Goal: Task Accomplishment & Management: Complete application form

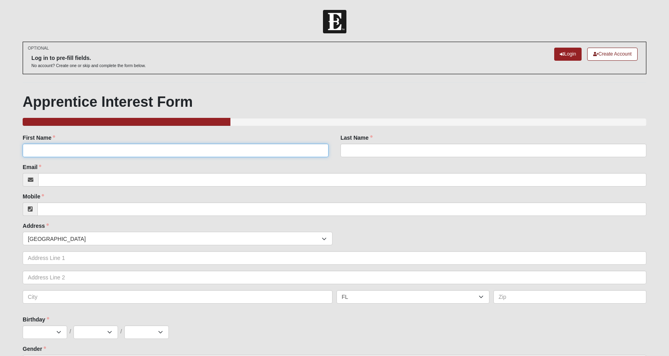
click at [126, 153] on input "First Name" at bounding box center [176, 151] width 306 height 14
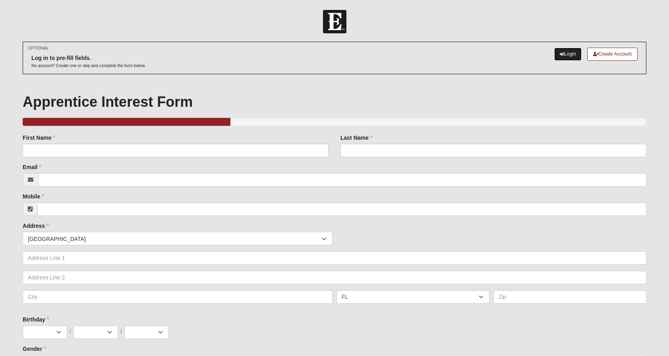
click at [563, 56] on link "Login" at bounding box center [567, 54] width 27 height 13
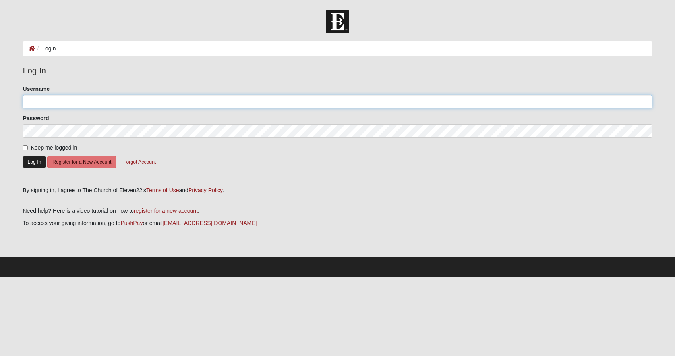
type input "MeghanHirneisen"
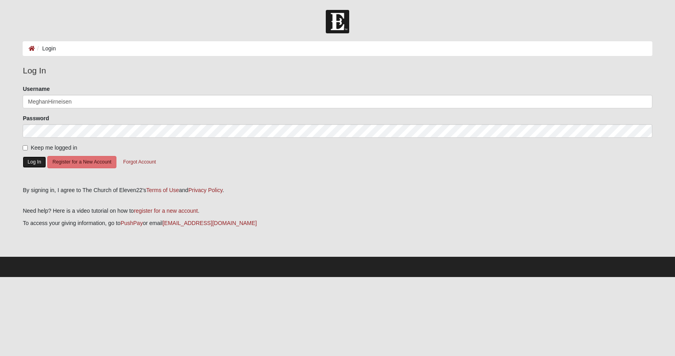
click at [33, 163] on button "Log In" at bounding box center [34, 163] width 23 height 12
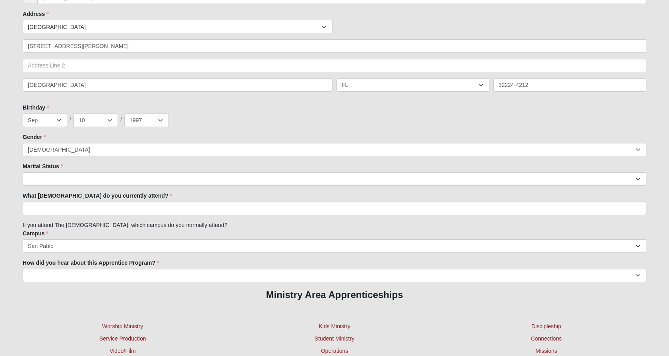
scroll to position [179, 0]
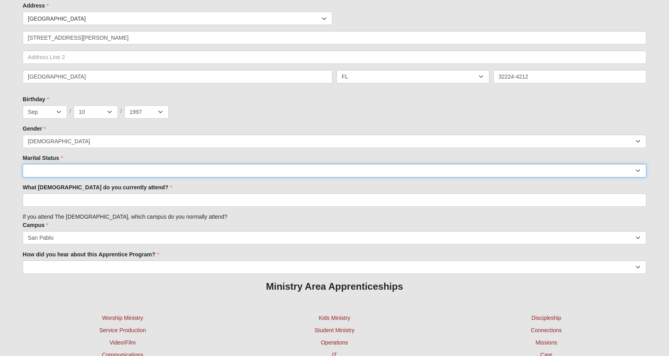
click at [61, 170] on select "Married Unknown Single Divorced Widowed" at bounding box center [335, 171] width 624 height 14
select select "144"
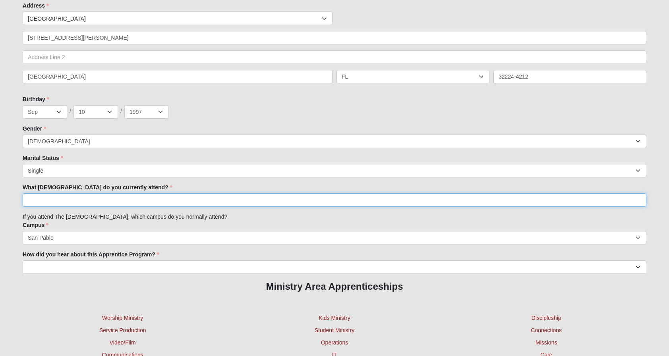
click at [77, 196] on input "What [DEMOGRAPHIC_DATA] do you currently attend?" at bounding box center [335, 201] width 624 height 14
drag, startPoint x: 69, startPoint y: 201, endPoint x: 17, endPoint y: 201, distance: 51.7
type input "Elevan22"
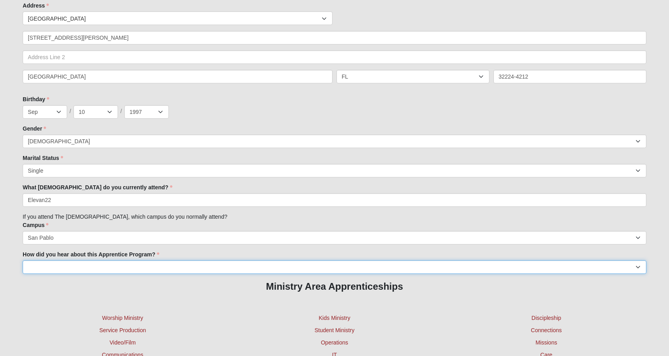
click at [62, 268] on select "Friend Facebook [DOMAIN_NAME] Another [DEMOGRAPHIC_DATA] Presentation at my sch…" at bounding box center [335, 268] width 624 height 14
select select "Friend"
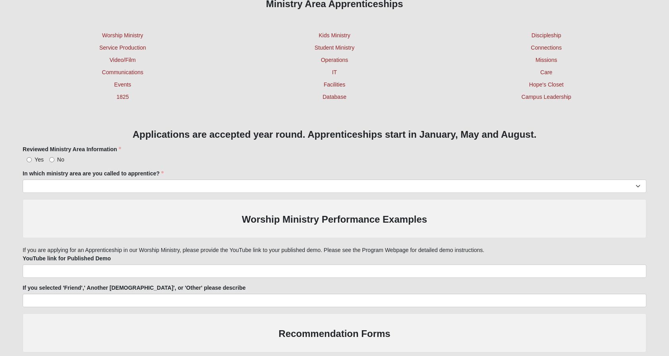
scroll to position [467, 0]
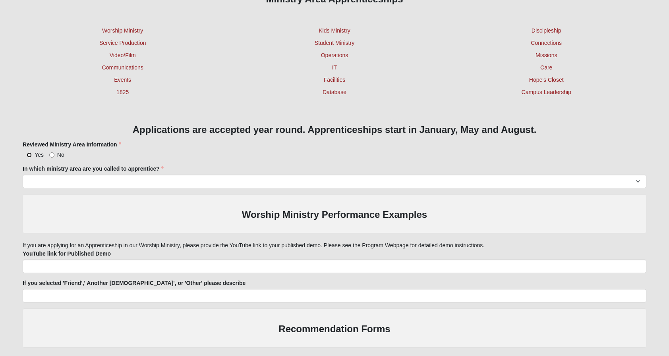
click at [30, 155] on input "Yes" at bounding box center [29, 155] width 5 height 5
radio input "true"
click at [55, 176] on select "Worship Ministry Service Production Video/Film Communications Events 1825 Kids …" at bounding box center [335, 182] width 624 height 14
select select "1201"
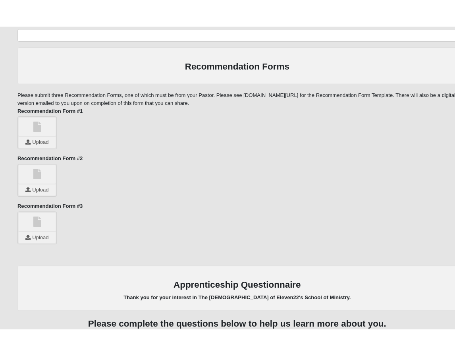
scroll to position [762, 0]
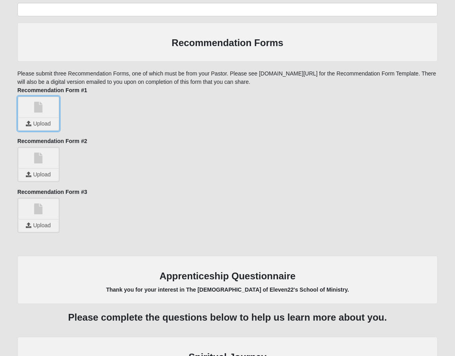
click at [34, 118] on input "file" at bounding box center [39, 124] width 40 height 12
click at [36, 174] on input "file" at bounding box center [39, 175] width 40 height 12
click at [42, 216] on link at bounding box center [39, 209] width 40 height 20
click at [48, 218] on link at bounding box center [39, 209] width 40 height 20
click at [38, 225] on input "file" at bounding box center [39, 226] width 40 height 12
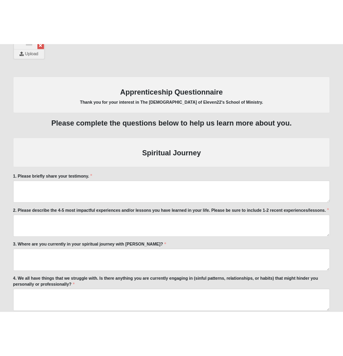
scroll to position [994, 0]
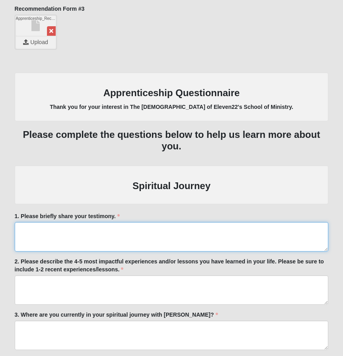
click at [25, 229] on textarea "1. Please briefly share your testimony." at bounding box center [172, 236] width 314 height 29
paste textarea "I was raised in a [DEMOGRAPHIC_DATA] home and decided to follow [PERSON_NAME] w…"
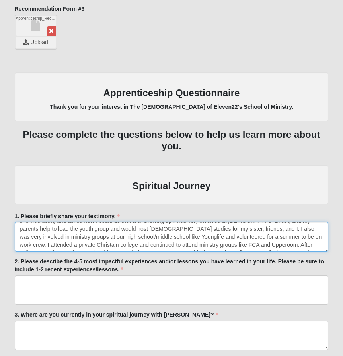
scroll to position [0, 0]
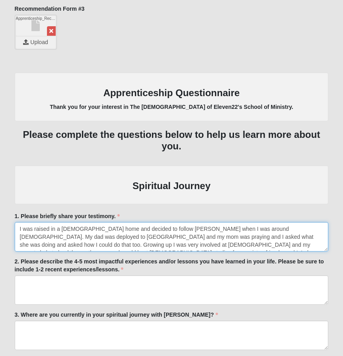
type textarea "I was raised in a [DEMOGRAPHIC_DATA] home and decided to follow [PERSON_NAME] w…"
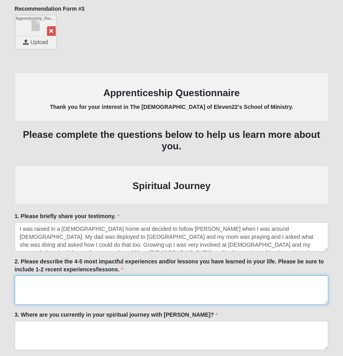
click at [22, 281] on textarea "2. Please describe the 4-5 most impactful experiences and/or lessons you have l…" at bounding box center [172, 289] width 314 height 29
paste textarea "1) Putting my identity fully in [DEMOGRAPHIC_DATA] - last spring (2024) I had r…"
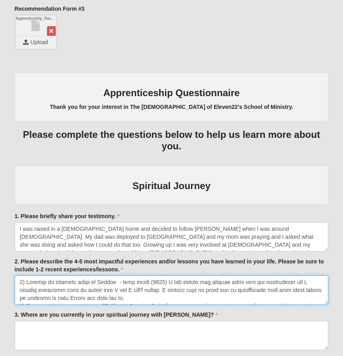
scroll to position [84, 0]
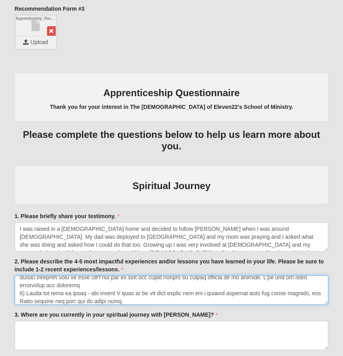
type textarea "1) Putting my identity fully in [DEMOGRAPHIC_DATA] - last spring (2024) I had r…"
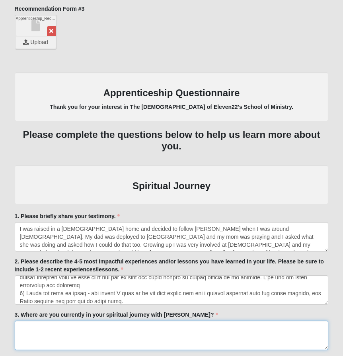
click at [21, 327] on textarea "3. Where are you currently in your spiritual journey with [PERSON_NAME]?" at bounding box center [172, 335] width 314 height 29
paste textarea "I am regularly engaging in spritual disciplines. I pray and read my [DEMOGRAPHI…"
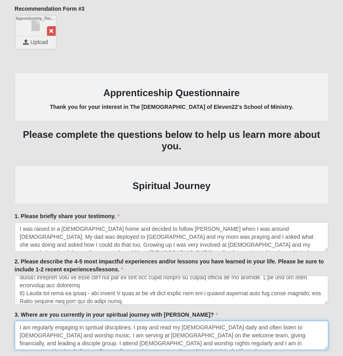
scroll to position [13, 0]
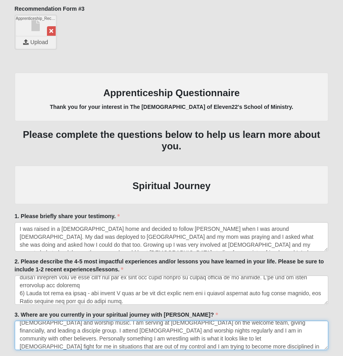
type textarea "I am regularly engaging in spritual disciplines. I pray and read my [DEMOGRAPHI…"
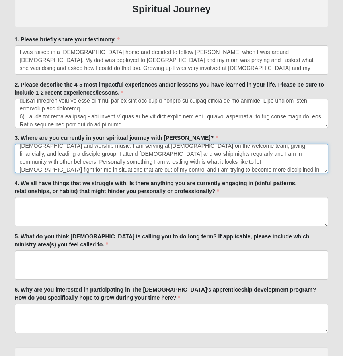
scroll to position [1175, 0]
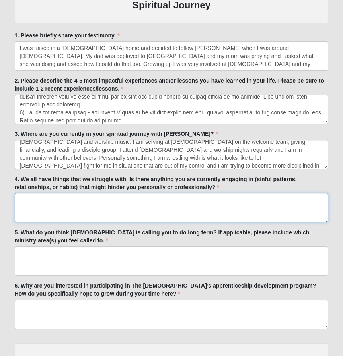
click at [39, 199] on textarea "4. We all have things that we struggle with. Is there anything you are currentl…" at bounding box center [172, 207] width 314 height 29
paste textarea "My biggest concern with stepping into a ministry role is the tendency to try a …"
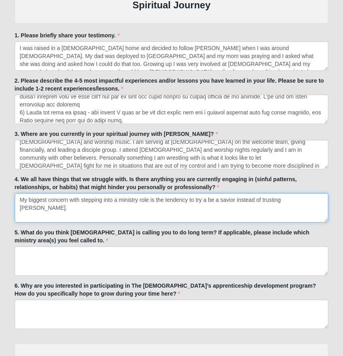
type textarea "My biggest concern with stepping into a ministry role is the tendency to try a …"
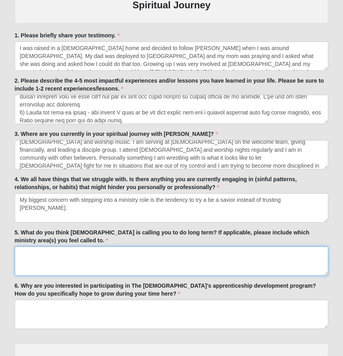
click at [29, 252] on textarea "5. What do you think [DEMOGRAPHIC_DATA] is calling you to do long term? If appl…" at bounding box center [172, 260] width 314 height 29
paste textarea "I am trying to discern if I would want to do something ministry related full ti…"
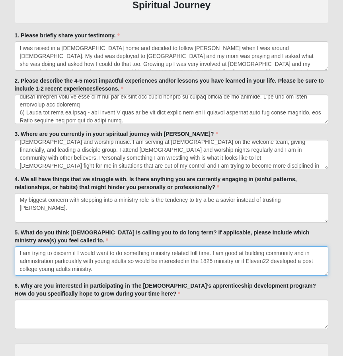
click at [42, 265] on textarea "I am trying to discern if I would want to do something ministry related full ti…" at bounding box center [172, 260] width 314 height 29
click at [46, 262] on textarea "I am trying to discern if I would want to do something ministry related full ti…" at bounding box center [172, 260] width 314 height 29
click at [70, 260] on textarea "I am trying to discern if I would want to do something ministry related full ti…" at bounding box center [172, 260] width 314 height 29
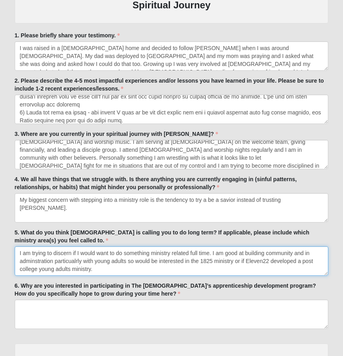
click at [70, 260] on textarea "I am trying to discern if I would want to do something ministry related full ti…" at bounding box center [172, 260] width 314 height 29
click at [78, 261] on textarea "I am trying to discern if I would want to do something ministry related full ti…" at bounding box center [172, 260] width 314 height 29
click at [108, 264] on textarea "I am trying to discern if I would want to do something ministry related full ti…" at bounding box center [172, 260] width 314 height 29
click at [39, 260] on textarea "I am trying to discern if I would want to do something ministry related full ti…" at bounding box center [172, 260] width 314 height 29
click at [50, 262] on textarea "I am trying to discern if I would want to do something ministry related full ti…" at bounding box center [172, 260] width 314 height 29
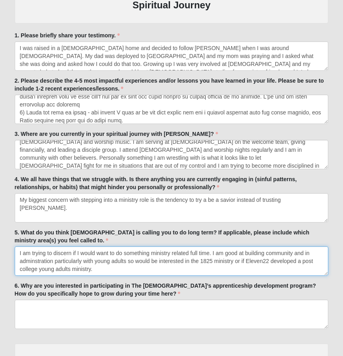
click at [50, 262] on textarea "I am trying to discern if I would want to do something ministry related full ti…" at bounding box center [172, 260] width 314 height 29
click at [43, 261] on textarea "I am trying to discern if I would want to do something ministry related full ti…" at bounding box center [172, 260] width 314 height 29
click at [33, 261] on textarea "I am trying to discern if I would want to do something ministry related full ti…" at bounding box center [172, 260] width 314 height 29
click at [307, 254] on textarea "I am trying to discern if I would want to do something ministry related full ti…" at bounding box center [172, 260] width 314 height 29
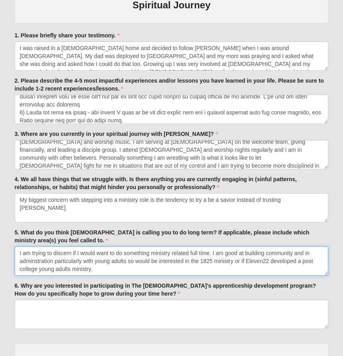
click at [292, 267] on textarea "I am trying to discern if I would want to do something ministry related full ti…" at bounding box center [172, 260] width 314 height 29
click at [310, 251] on textarea "I am trying to discern if I would want to do something ministry related full ti…" at bounding box center [172, 260] width 314 height 29
click at [45, 259] on textarea "I am trying to discern if I would want to do something ministry related full ti…" at bounding box center [172, 260] width 314 height 29
click at [39, 263] on textarea "I am trying to discern if I would want to do something ministry related full ti…" at bounding box center [172, 260] width 314 height 29
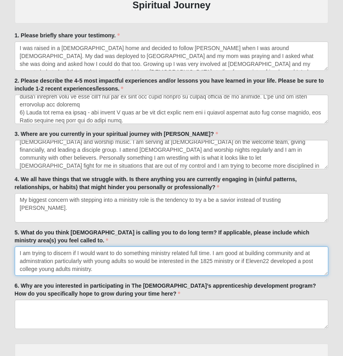
click at [39, 263] on textarea "I am trying to discern if I would want to do something ministry related full ti…" at bounding box center [172, 260] width 314 height 29
click at [49, 260] on textarea "I am trying to discern if I would want to do something ministry related full ti…" at bounding box center [172, 260] width 314 height 29
click at [37, 262] on textarea "I am trying to discern if I would want to do something ministry related full ti…" at bounding box center [172, 260] width 314 height 29
click at [35, 262] on textarea "I am trying to discern if I would want to do something ministry related full ti…" at bounding box center [172, 260] width 314 height 29
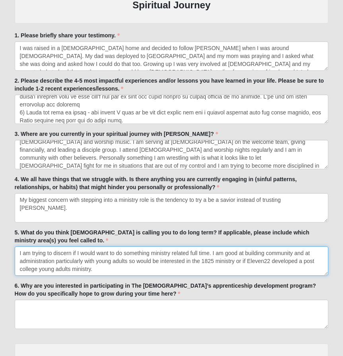
type textarea "I am trying to discern if I would want to do something ministry related full ti…"
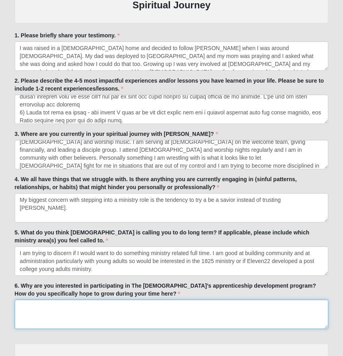
click at [23, 305] on textarea "6. Why are you interested in participating in The [DEMOGRAPHIC_DATA]’s apprenti…" at bounding box center [172, 314] width 314 height 29
paste textarea "Participating in ministry in potentially a full time capacity has always been s…"
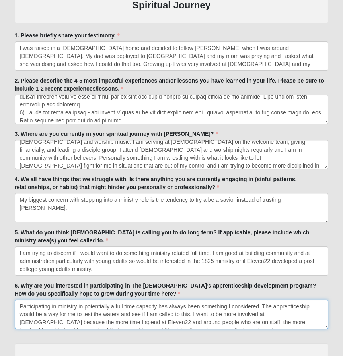
scroll to position [5, 0]
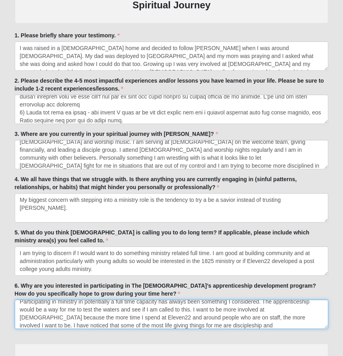
type textarea "Participating in ministry in potentially a full time capacity has always been s…"
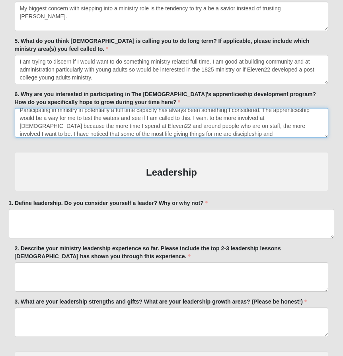
scroll to position [1382, 0]
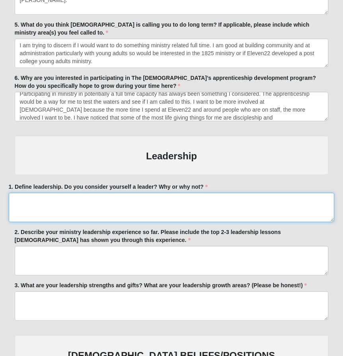
click at [50, 196] on textarea "1. Define leadership. Do you consider yourself a leader? Why or why not?" at bounding box center [171, 207] width 325 height 29
paste textarea "Leadership is putting others first and leading by example. Leaders encourage an…"
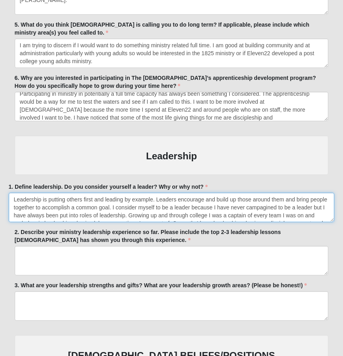
scroll to position [13, 0]
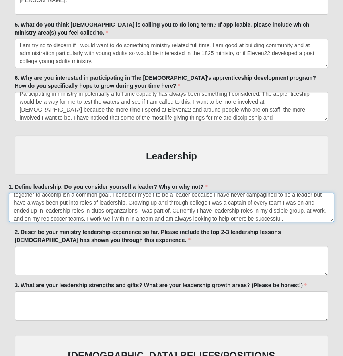
click at [276, 197] on textarea "Leadership is putting others first and leading by example. Leaders encourage an…" at bounding box center [171, 207] width 325 height 29
click at [286, 196] on textarea "Leadership is putting others first and leading by example. Leaders encourage an…" at bounding box center [171, 207] width 325 height 29
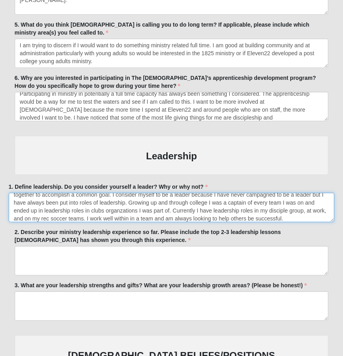
scroll to position [11, 0]
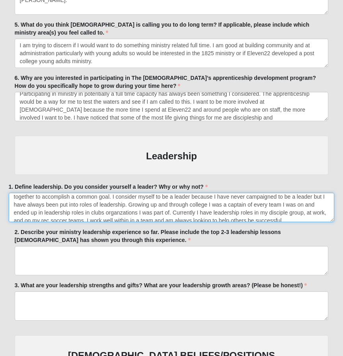
click at [290, 218] on textarea "Leadership is putting others first and leading by example. Leaders encourage an…" at bounding box center [171, 207] width 325 height 29
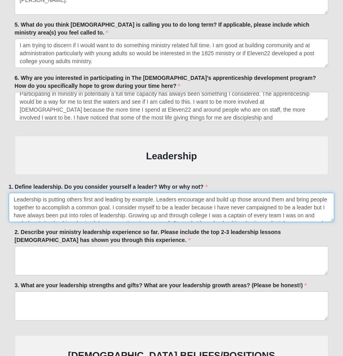
type textarea "Leadership is putting others first and leading by example. Leaders encourage an…"
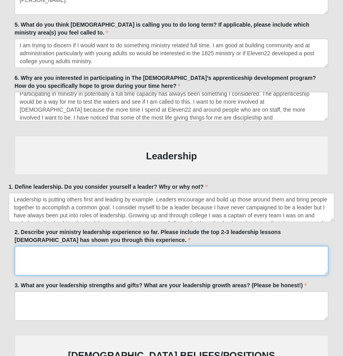
click at [28, 252] on textarea "2. Describe your ministry leadership experience so far. Please include the top …" at bounding box center [172, 260] width 314 height 29
paste textarea "In high school, was a student leader at Younglife and in our young group. In co…"
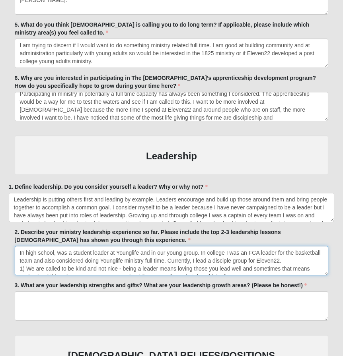
scroll to position [21, 0]
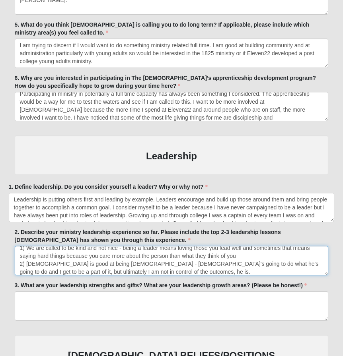
type textarea "In high school, was a student leader at Younglife and in our young group. In co…"
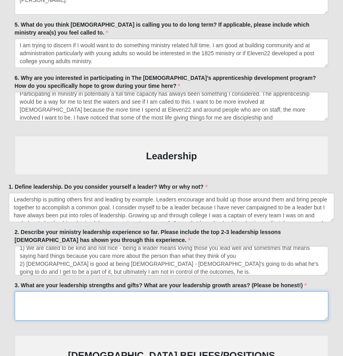
click at [23, 298] on textarea "3. What are your leadership strengths and gifts? What are your leadership growt…" at bounding box center [172, 305] width 314 height 29
paste textarea "For strengths, I always have felt comfortable taking charge, making decisions, …"
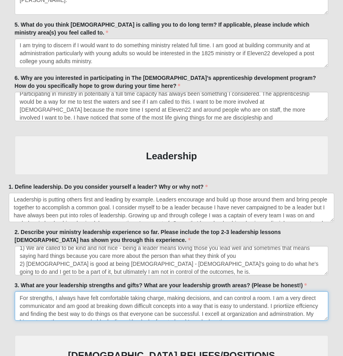
scroll to position [13, 0]
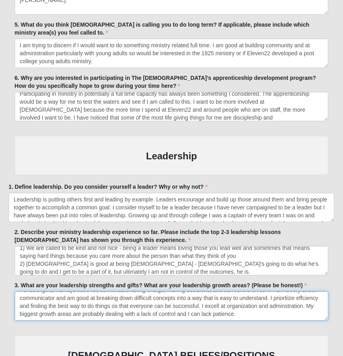
click at [285, 295] on textarea "For strengths, I always have felt comfortable taking charge, making decisions, …" at bounding box center [172, 305] width 314 height 29
click at [294, 308] on textarea "For strengths, I always have felt comfortable taking charge, making decisions, …" at bounding box center [172, 305] width 314 height 29
click at [290, 297] on textarea "For strengths, I always have felt comfortable taking charge, making decisions, …" at bounding box center [172, 305] width 314 height 29
click at [302, 312] on textarea "For strengths, I always have felt comfortable taking charge, making decisions, …" at bounding box center [172, 305] width 314 height 29
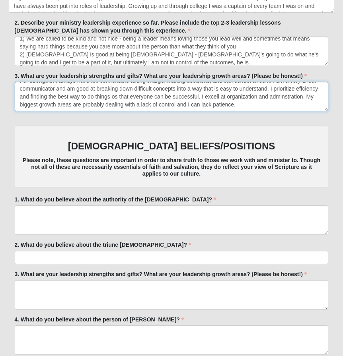
scroll to position [1595, 0]
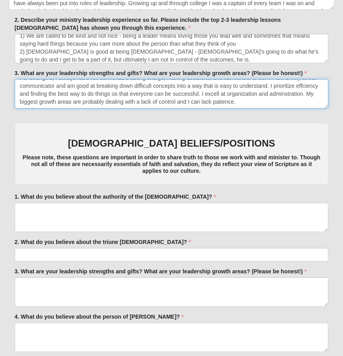
type textarea "For strengths, I always have felt comfortable taking charge, making decisions, …"
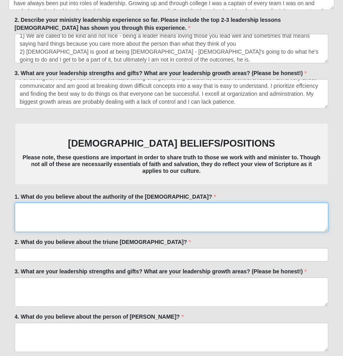
click at [28, 209] on textarea "1. What do you believe about the authority of the [DEMOGRAPHIC_DATA]?" at bounding box center [172, 217] width 314 height 29
paste textarea "t is absolute. We should be fully submitted to the [DEMOGRAPHIC_DATA] and it sh…"
click at [21, 211] on textarea "t is absolute. We should be fully submitted to the [DEMOGRAPHIC_DATA] and it sh…" at bounding box center [172, 217] width 314 height 29
type textarea "It is absolute. We should be fully submitted to the [DEMOGRAPHIC_DATA] and it s…"
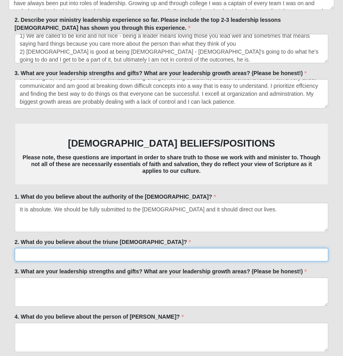
click at [30, 255] on input "2. What do you believe about the triune [DEMOGRAPHIC_DATA]?" at bounding box center [172, 255] width 314 height 14
paste input "t is absolute. We should be fully submitted to the [DEMOGRAPHIC_DATA] and it sh…"
type input "t is absolute. We should be fully submitted to the [DEMOGRAPHIC_DATA] and it sh…"
paste input "That he is a living [DEMOGRAPHIC_DATA] with 3 parts, the Father, son and [DEMOG…"
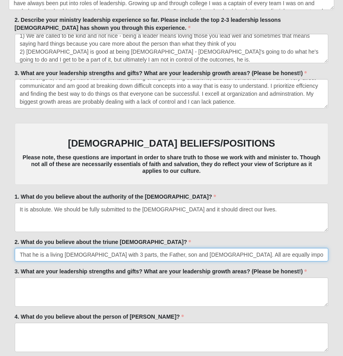
type input "That he is a living [DEMOGRAPHIC_DATA] with 3 parts, the Father, son and [DEMOG…"
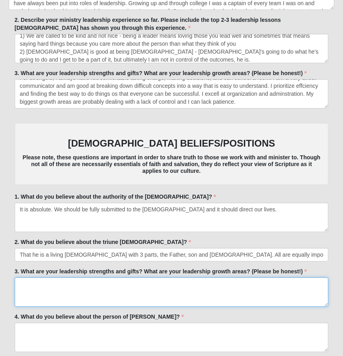
click at [21, 283] on textarea "3. What are your leadership strengths and gifts? What are your leadership growt…" at bounding box center [172, 291] width 314 height 29
paste textarea "Salvation is a one time event when you decided that what [PERSON_NAME] did on t…"
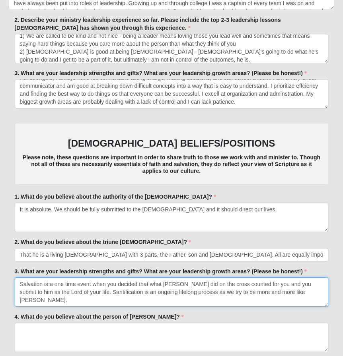
type textarea "Salvation is a one time event when you decided that what [PERSON_NAME] did on t…"
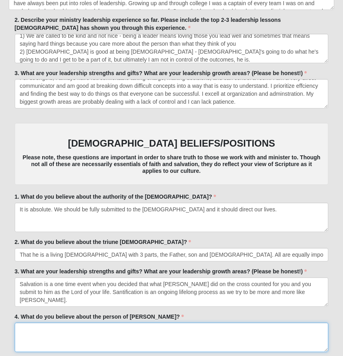
click at [25, 328] on textarea "4. What do you believe about the person of [PERSON_NAME]?" at bounding box center [172, 337] width 314 height 29
paste textarea "He was fully [DEMOGRAPHIC_DATA] and fully man, born of a virgin, fulfilled all …"
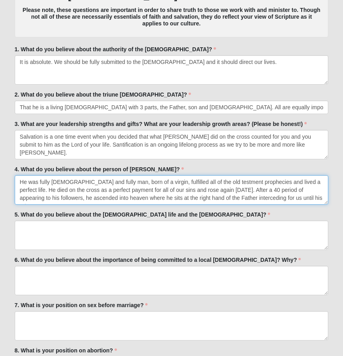
scroll to position [1795, 0]
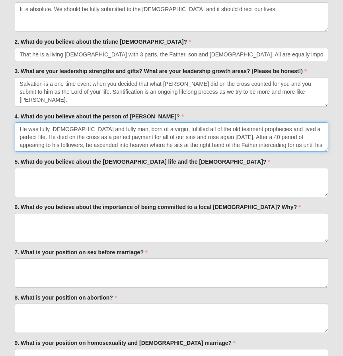
type textarea "He was fully [DEMOGRAPHIC_DATA] and fully man, born of a virgin, fulfilled all …"
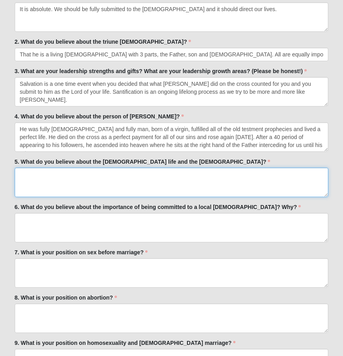
click at [27, 172] on textarea "5. What do you believe about the [DEMOGRAPHIC_DATA] life and the [DEMOGRAPHIC_D…" at bounding box center [172, 182] width 314 height 29
paste textarea "I think that [DEMOGRAPHIC_DATA] dwells within us and helps to guide us. The [DE…"
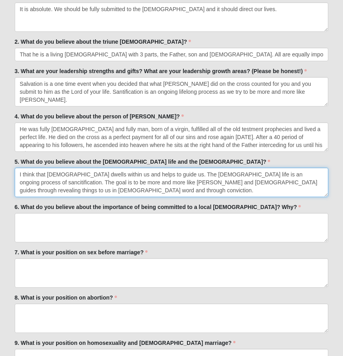
type textarea "I think that [DEMOGRAPHIC_DATA] dwells within us and helps to guide us. The [DE…"
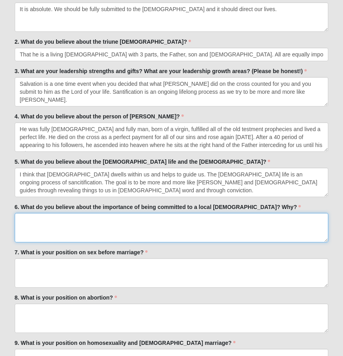
click at [32, 217] on textarea "6. What do you believe about the importance of being committed to a local [DEMO…" at bounding box center [172, 227] width 314 height 29
paste textarea "We need to be in regular community with other believers because [PERSON_NAME] t…"
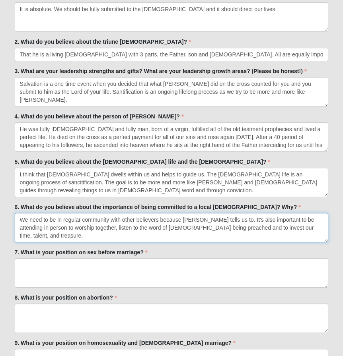
type textarea "We need to be in regular community with other believers because [PERSON_NAME] t…"
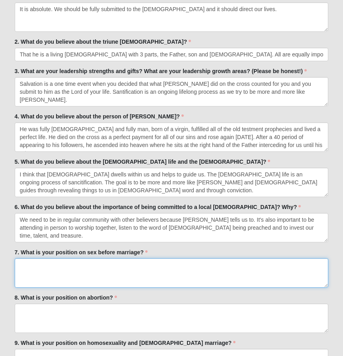
click at [22, 264] on textarea "7. What is your position on sex before marriage?" at bounding box center [172, 272] width 314 height 29
paste textarea "It violates the [DEMOGRAPHIC_DATA] covanent of marriage."
click at [93, 265] on textarea "It violates the [DEMOGRAPHIC_DATA] covanent of marriage." at bounding box center [172, 272] width 314 height 29
click at [85, 266] on textarea "It violates the [DEMOGRAPHIC_DATA] covanent of marriage." at bounding box center [172, 272] width 314 height 29
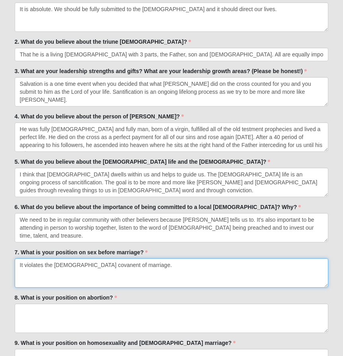
click at [85, 266] on textarea "It violates the [DEMOGRAPHIC_DATA] covanent of marriage." at bounding box center [172, 272] width 314 height 29
click at [89, 265] on textarea "It violates the [DEMOGRAPHIC_DATA] covanent of marriage." at bounding box center [172, 272] width 314 height 29
click at [85, 265] on textarea "It violates the [DEMOGRAPHIC_DATA] covanant of marriage." at bounding box center [172, 272] width 314 height 29
click at [97, 283] on textarea "It violates the [DEMOGRAPHIC_DATA] covenant of marriage." at bounding box center [172, 272] width 314 height 29
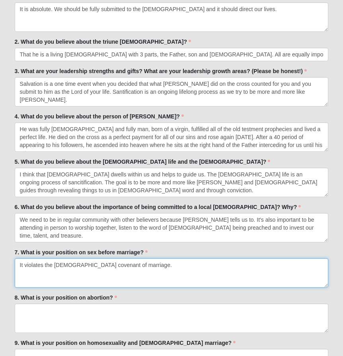
type textarea "It violates the [DEMOGRAPHIC_DATA] covenant of marriage."
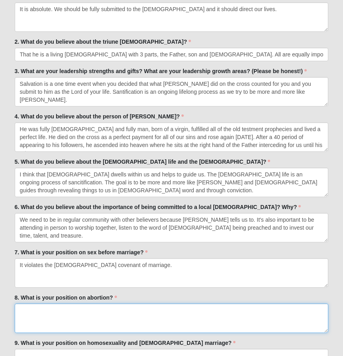
click at [28, 308] on textarea "8. What is your position on abortion?" at bounding box center [172, 318] width 314 height 29
paste textarea "Life begins at conception and I think that having an abortion is a very heavy a…"
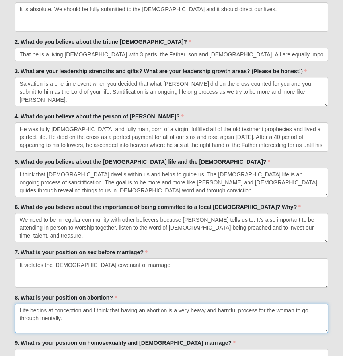
type textarea "Life begins at conception and I think that having an abortion is a very heavy a…"
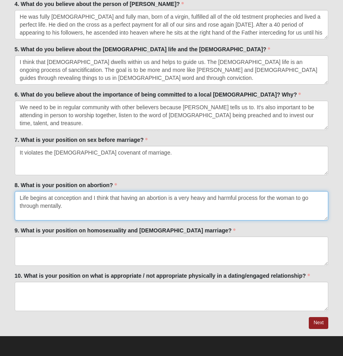
scroll to position [1908, 0]
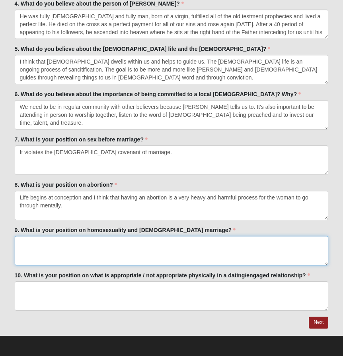
click at [26, 242] on textarea "9. What is your position on homosexuality and [DEMOGRAPHIC_DATA] marriage?" at bounding box center [172, 250] width 314 height 29
paste textarea "Homosexuality is a sin because is it not [DEMOGRAPHIC_DATA]'s design for sex."
type textarea "Homosexuality is a sin because is it not [DEMOGRAPHIC_DATA]'s design for sex."
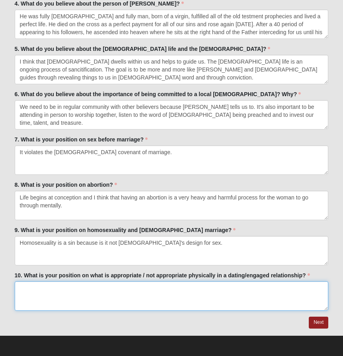
click at [24, 289] on textarea "10. What is your position on what is appropriate / not appropriate physically i…" at bounding box center [172, 295] width 314 height 29
paste textarea "I am a proponent of not getting phsysical for as long as possible as it can dis…"
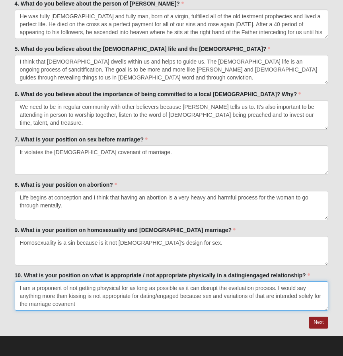
click at [64, 304] on textarea "I am a proponent of not getting phsysical for as long as possible as it can dis…" at bounding box center [172, 295] width 314 height 29
click at [71, 304] on textarea "I am a proponent of not getting phsysical for as long as possible as it can dis…" at bounding box center [172, 295] width 314 height 29
click at [107, 288] on textarea "I am a proponent of not getting phsysical for as long as possible as it can dis…" at bounding box center [172, 295] width 314 height 29
click at [107, 292] on textarea "I am a proponent of not getting phsysical for as long as possible as it can dis…" at bounding box center [172, 295] width 314 height 29
click at [161, 301] on textarea "I am a proponent of not getting physical for as long as possible as it can disr…" at bounding box center [172, 295] width 314 height 29
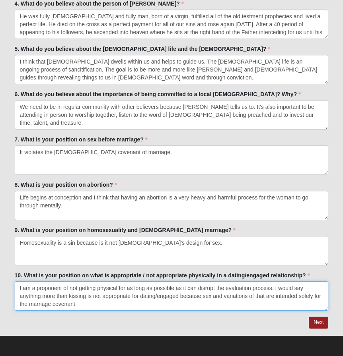
type textarea "I am a proponent of not getting physical for as long as possible as it can disr…"
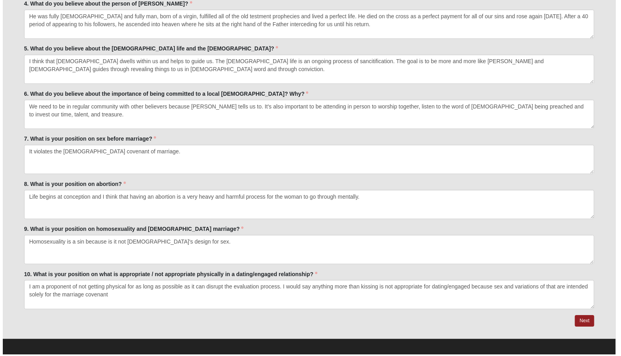
scroll to position [0, 0]
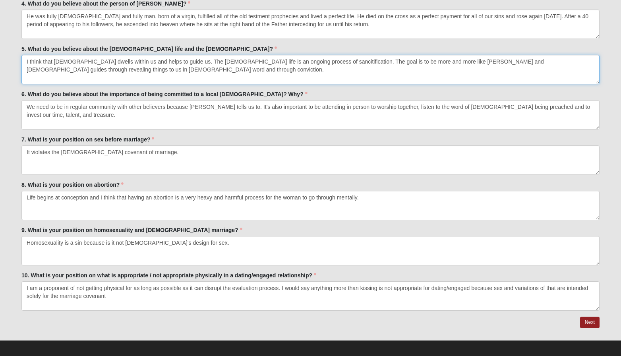
click at [216, 62] on textarea "I think that [DEMOGRAPHIC_DATA] dwells within us and helps to guide us. The [DE…" at bounding box center [310, 69] width 578 height 29
click at [217, 62] on textarea "I think that [DEMOGRAPHIC_DATA] dwells within us and helps to guide us. The [DE…" at bounding box center [310, 69] width 578 height 29
click at [219, 63] on textarea "I think that [DEMOGRAPHIC_DATA] dwells within us and helps to guide us. The [DE…" at bounding box center [310, 69] width 578 height 29
click at [218, 64] on textarea "I think that [DEMOGRAPHIC_DATA] dwells within us and helps to guide us. The [DE…" at bounding box center [310, 69] width 578 height 29
click at [226, 75] on textarea "I think that [DEMOGRAPHIC_DATA] dwells within us and helps to guide us. The [DE…" at bounding box center [310, 69] width 578 height 29
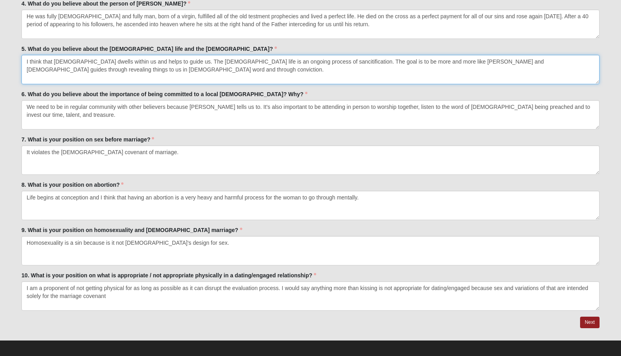
click at [302, 63] on textarea "I think that [DEMOGRAPHIC_DATA] dwells within us and helps to guide us. The [DE…" at bounding box center [310, 69] width 578 height 29
click at [311, 62] on textarea "I think that [DEMOGRAPHIC_DATA] dwells within us and helps to guide us. The [DE…" at bounding box center [310, 69] width 578 height 29
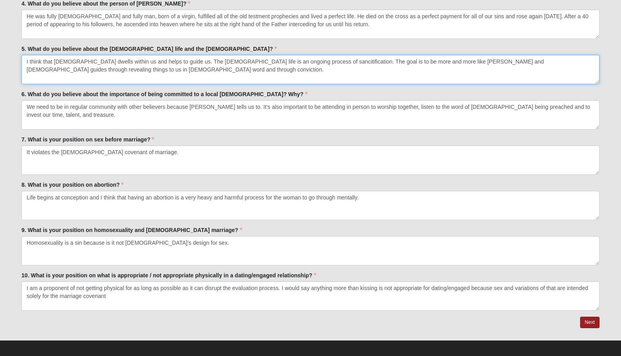
click at [306, 62] on textarea "I think that [DEMOGRAPHIC_DATA] dwells within us and helps to guide us. The [DE…" at bounding box center [310, 69] width 578 height 29
click at [320, 74] on textarea "I think that [DEMOGRAPHIC_DATA] dwells within us and helps to guide us. The [DE…" at bounding box center [310, 69] width 578 height 29
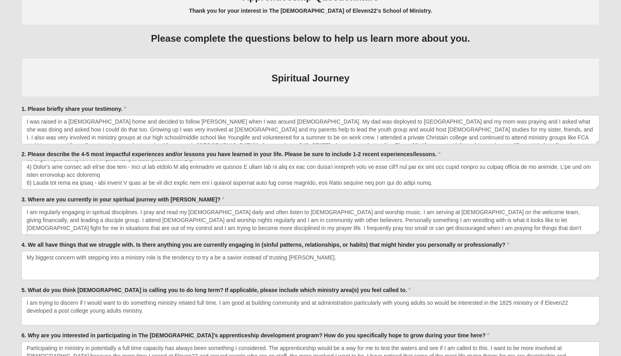
scroll to position [1038, 0]
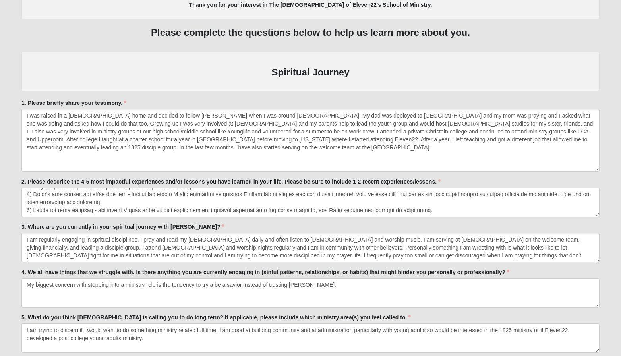
drag, startPoint x: 598, startPoint y: 136, endPoint x: 618, endPoint y: 169, distance: 38.3
click at [618, 169] on form "Hello [PERSON_NAME] My Account Log Out Apprenticeship Interest Events Apprentic…" at bounding box center [310, 60] width 621 height 2177
type textarea "I think that [DEMOGRAPHIC_DATA] dwells within us and helps to guide us. The [DE…"
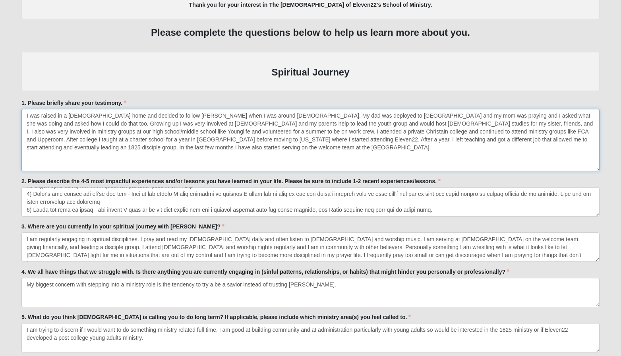
click at [89, 116] on textarea "I was raised in a [DEMOGRAPHIC_DATA] home and decided to follow [PERSON_NAME] w…" at bounding box center [310, 140] width 578 height 62
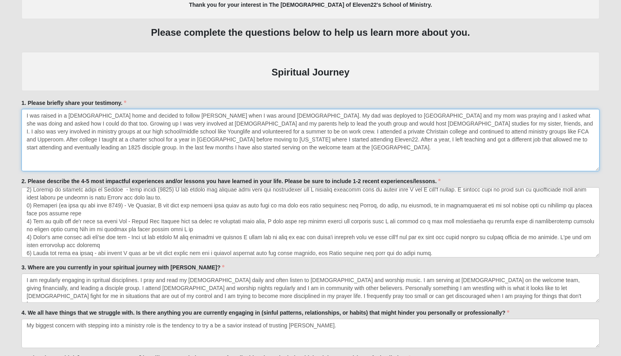
scroll to position [0, 0]
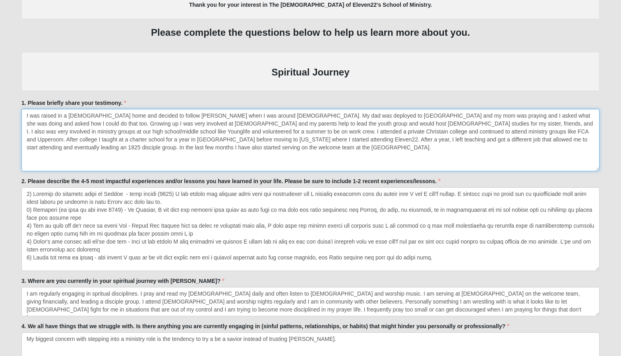
drag, startPoint x: 597, startPoint y: 215, endPoint x: 628, endPoint y: 269, distance: 62.4
click at [621, 269] on html "Hello [PERSON_NAME] My Account Log Out Apprenticeship Interest Events Apprentic…" at bounding box center [310, 82] width 621 height 2241
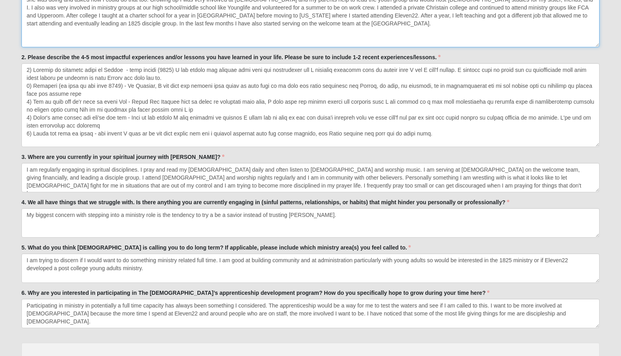
scroll to position [1176, 0]
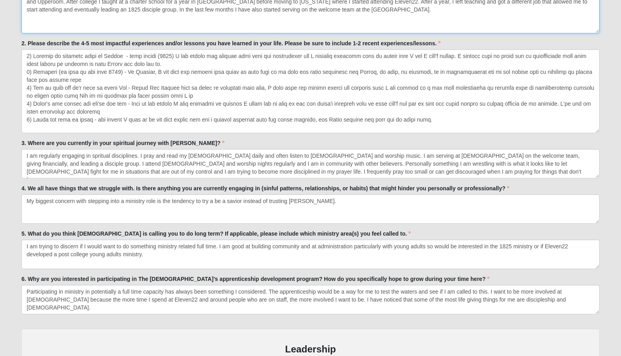
type textarea "I was raised in a [DEMOGRAPHIC_DATA] home and decided to follow [PERSON_NAME] w…"
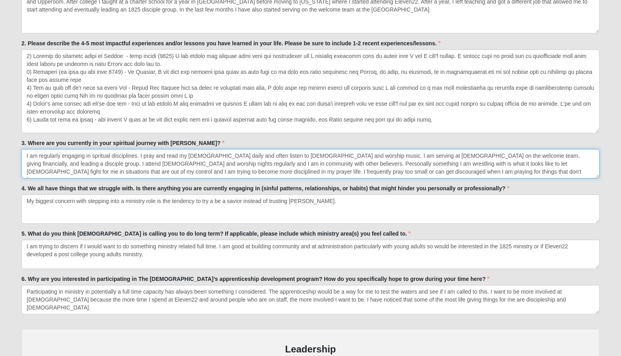
click at [98, 157] on textarea "I am regularly engaging in spritual disciplines. I pray and read my [DEMOGRAPHI…" at bounding box center [310, 163] width 578 height 29
type textarea "I am regularly engaging in spiritual disciplines. I pray and read my [DEMOGRAPH…"
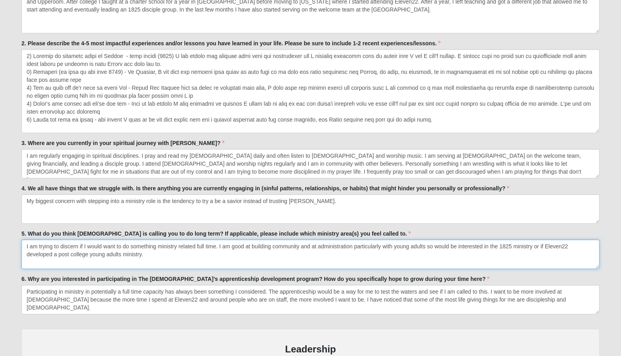
drag, startPoint x: 147, startPoint y: 254, endPoint x: 532, endPoint y: 247, distance: 385.1
click at [532, 247] on textarea "I am trying to discern if I would want to do something ministry related full ti…" at bounding box center [310, 254] width 578 height 29
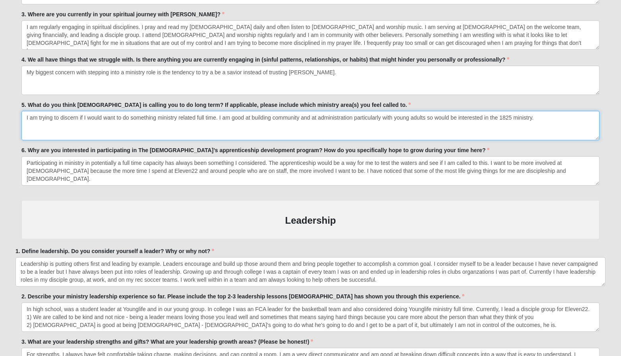
scroll to position [1307, 0]
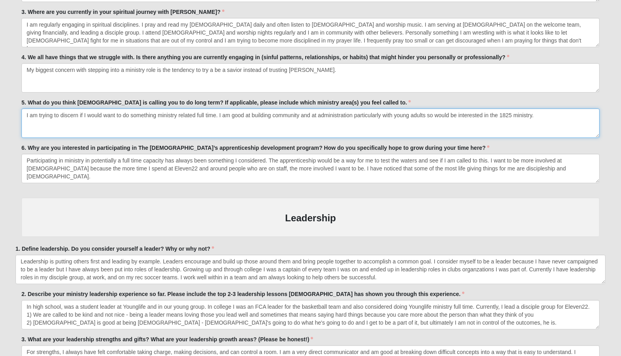
type textarea "I am trying to discern if I would want to do something ministry related full ti…"
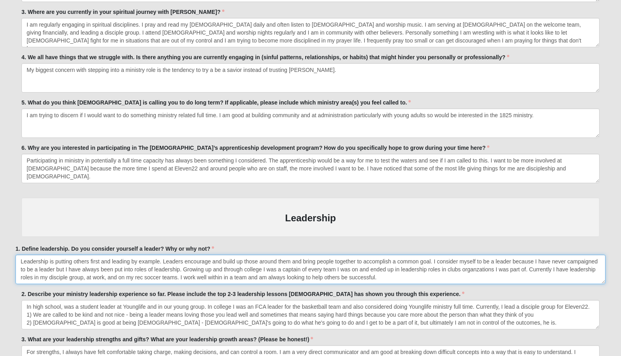
click at [476, 269] on textarea "Leadership is putting others first and leading by example. Leaders encourage an…" at bounding box center [310, 269] width 590 height 29
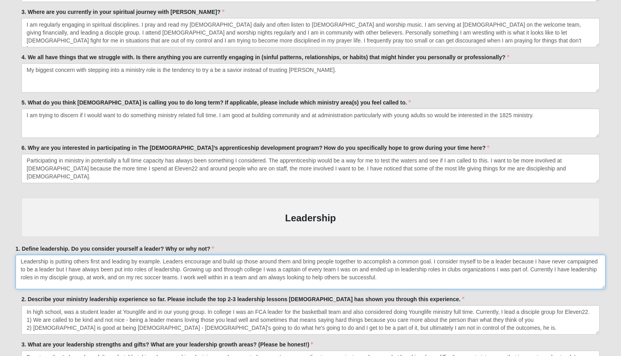
drag, startPoint x: 603, startPoint y: 283, endPoint x: 608, endPoint y: 288, distance: 7.1
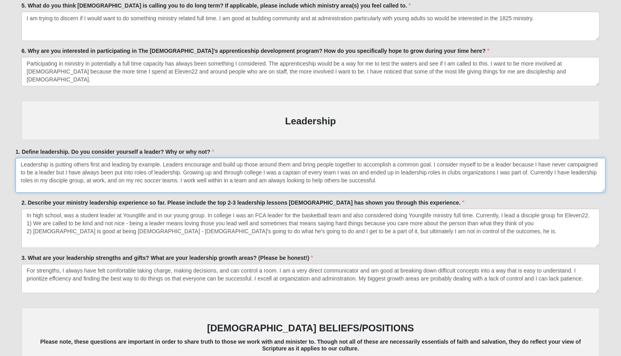
scroll to position [0, 0]
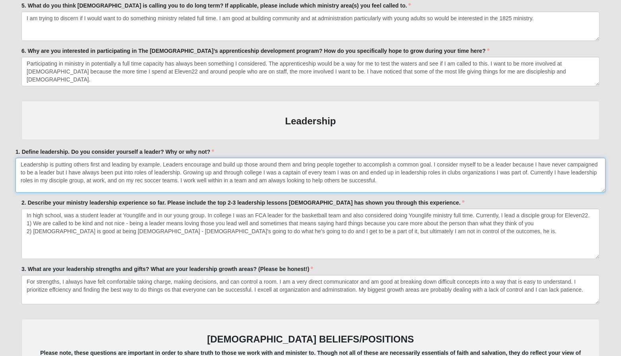
drag, startPoint x: 597, startPoint y: 236, endPoint x: 608, endPoint y: 257, distance: 24.2
type textarea "Leadership is putting others first and leading by example. Leaders encourage an…"
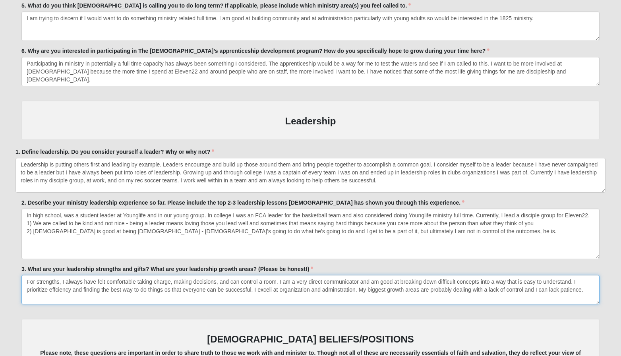
click at [58, 290] on textarea "For strengths, I always have felt comfortable taking charge, making decisions, …" at bounding box center [310, 289] width 578 height 29
click at [56, 290] on textarea "For strengths, I always have felt comfortable taking charge, making decisions, …" at bounding box center [310, 289] width 578 height 29
click at [76, 302] on textarea "For strengths, I always have felt comfortable taking charge, making decisions, …" at bounding box center [310, 289] width 578 height 29
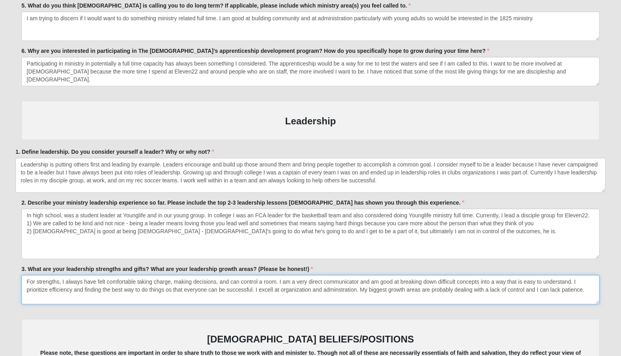
click at [340, 290] on textarea "For strengths, I always have felt comfortable taking charge, making decisions, …" at bounding box center [310, 289] width 578 height 29
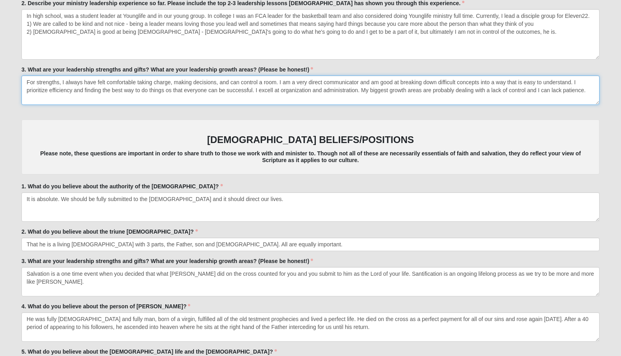
scroll to position [1619, 0]
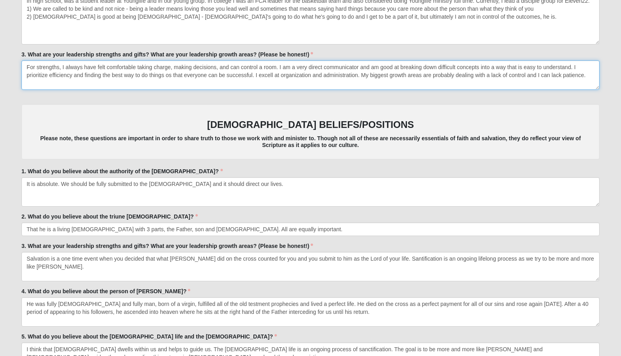
type textarea "For strengths, I always have felt comfortable taking charge, making decisions, …"
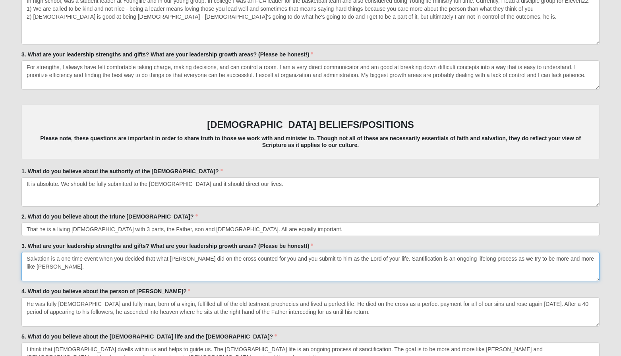
click at [391, 259] on textarea "Salvation is a one time event when you decided that what [PERSON_NAME] did on t…" at bounding box center [310, 266] width 578 height 29
type textarea "Salvation is a one time event when you decided that what [PERSON_NAME] did on t…"
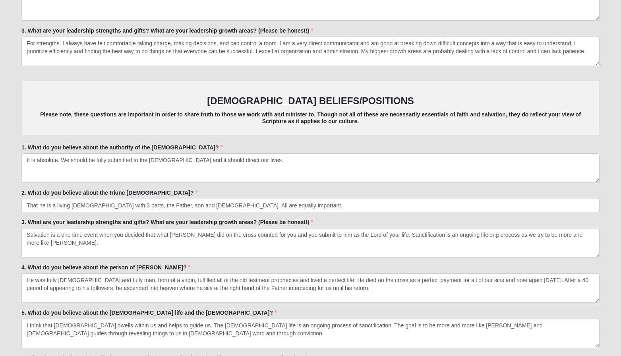
scroll to position [1652, 0]
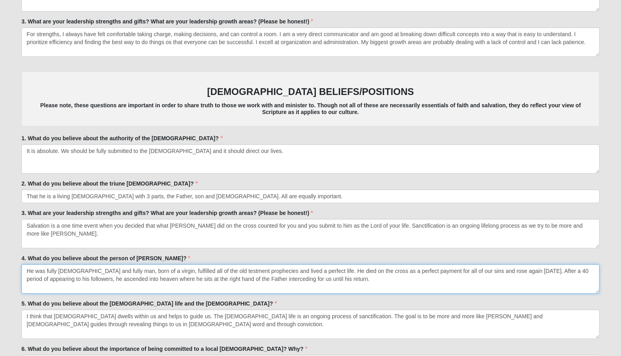
click at [207, 271] on textarea "He was fully [DEMOGRAPHIC_DATA] and fully man, born of a virgin, fulfilled all …" at bounding box center [310, 278] width 578 height 29
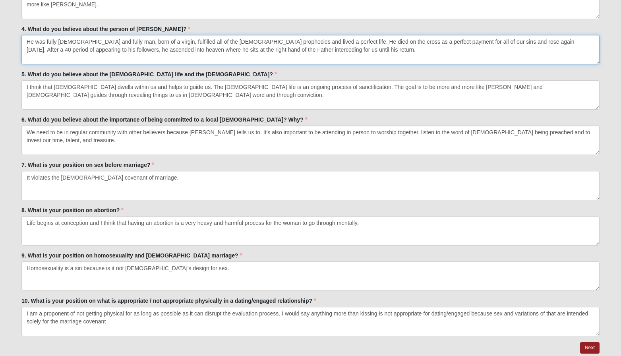
scroll to position [1882, 0]
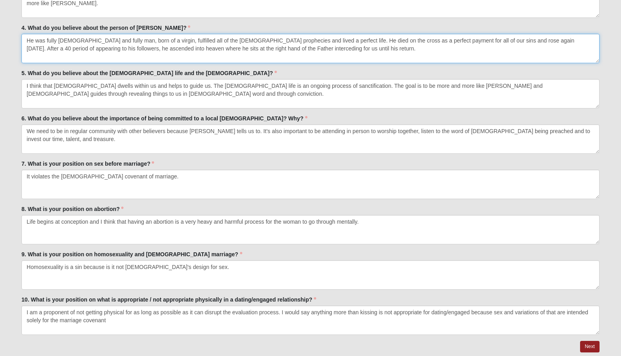
type textarea "He was fully [DEMOGRAPHIC_DATA] and fully man, born of a virgin, fulfilled all …"
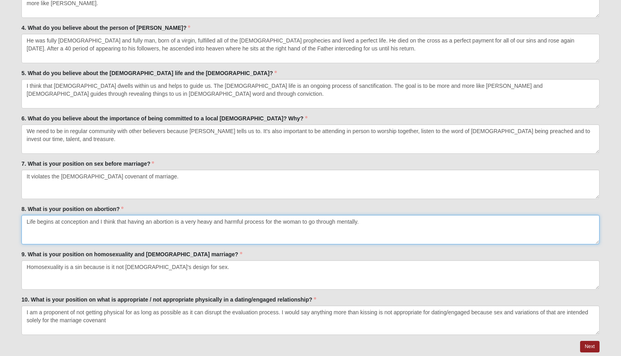
drag, startPoint x: 360, startPoint y: 223, endPoint x: 335, endPoint y: 221, distance: 24.3
click at [335, 221] on textarea "Life begins at conception and I think that having an abortion is a very heavy a…" at bounding box center [310, 229] width 578 height 29
type textarea "Life begins at conception and I think that having an abortion is a very heavy a…"
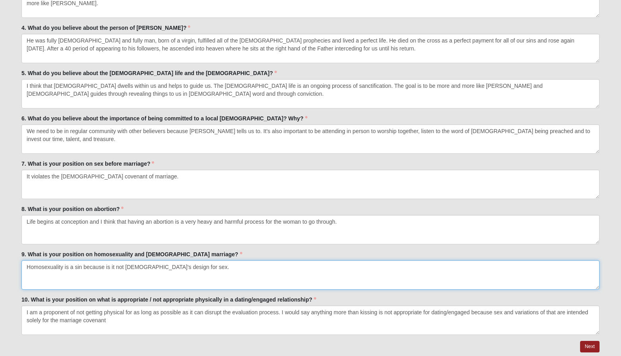
click at [184, 266] on textarea "Homosexuality is a sin because is it not [DEMOGRAPHIC_DATA]'s design for sex." at bounding box center [310, 274] width 578 height 29
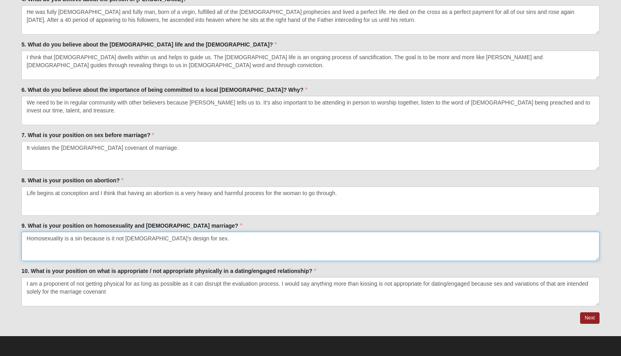
scroll to position [1911, 0]
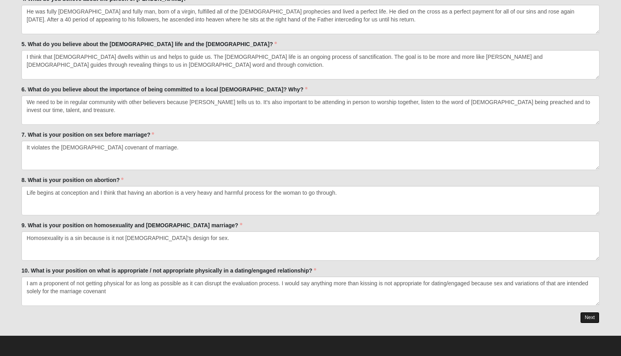
click at [593, 316] on link "Next" at bounding box center [589, 318] width 19 height 12
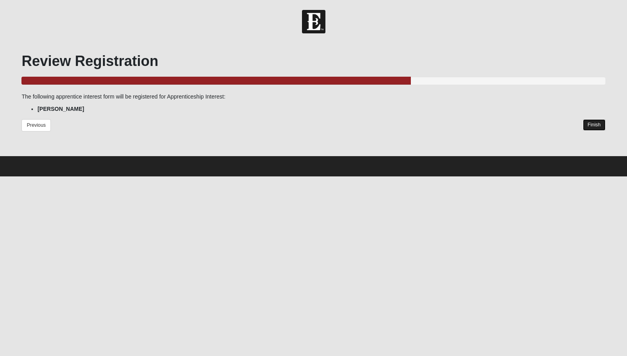
click at [589, 126] on link "Finish" at bounding box center [594, 125] width 23 height 12
